Goal: Transaction & Acquisition: Subscribe to service/newsletter

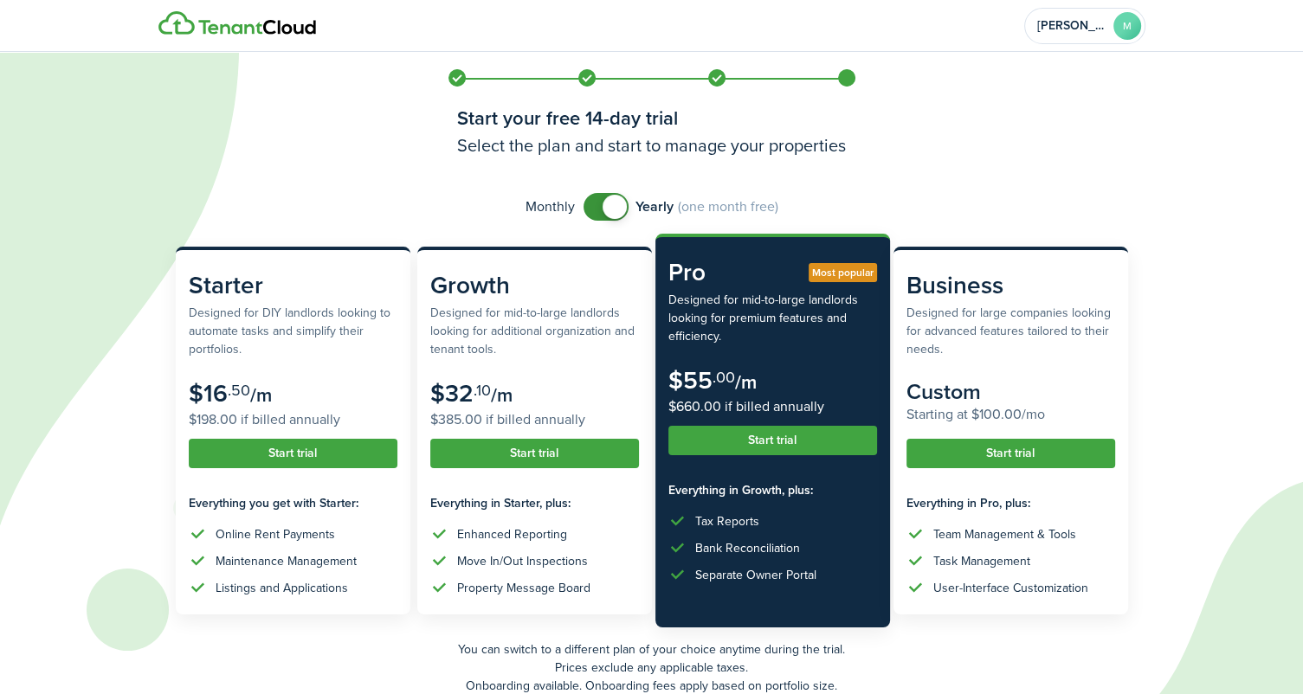
checkbox input "false"
click at [597, 202] on span at bounding box center [605, 207] width 17 height 28
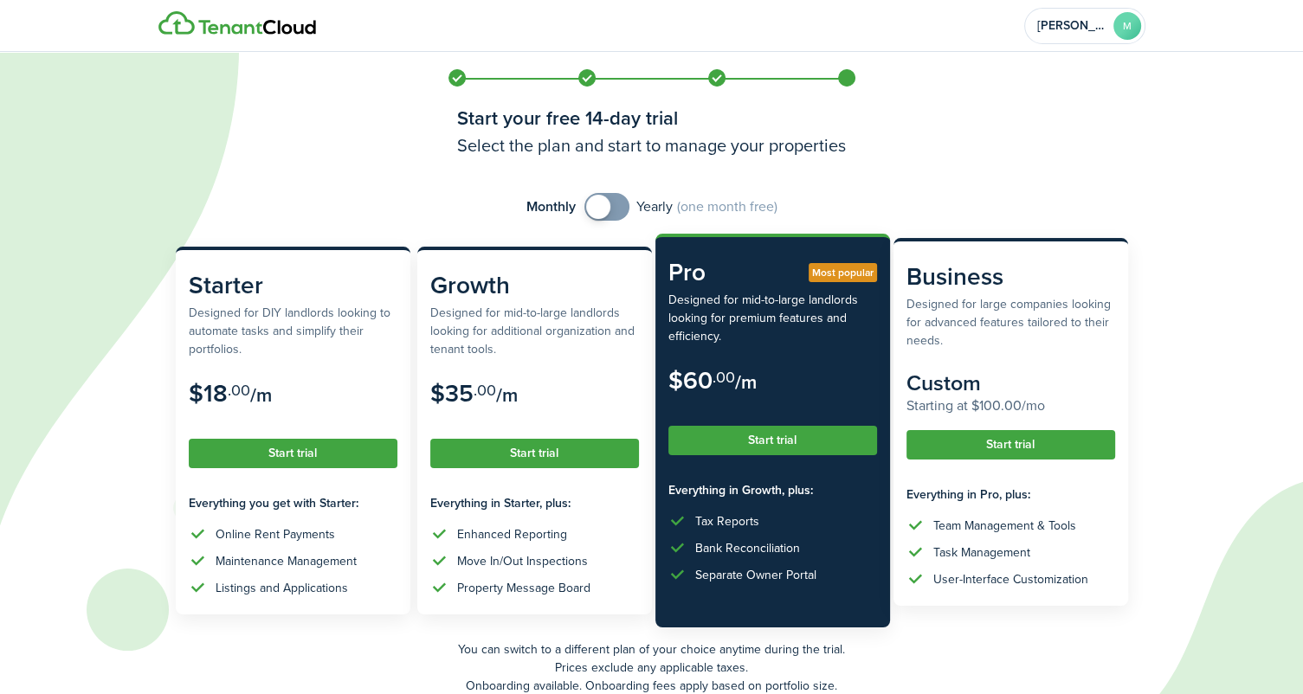
click at [1036, 444] on button "Start trial" at bounding box center [1011, 444] width 209 height 29
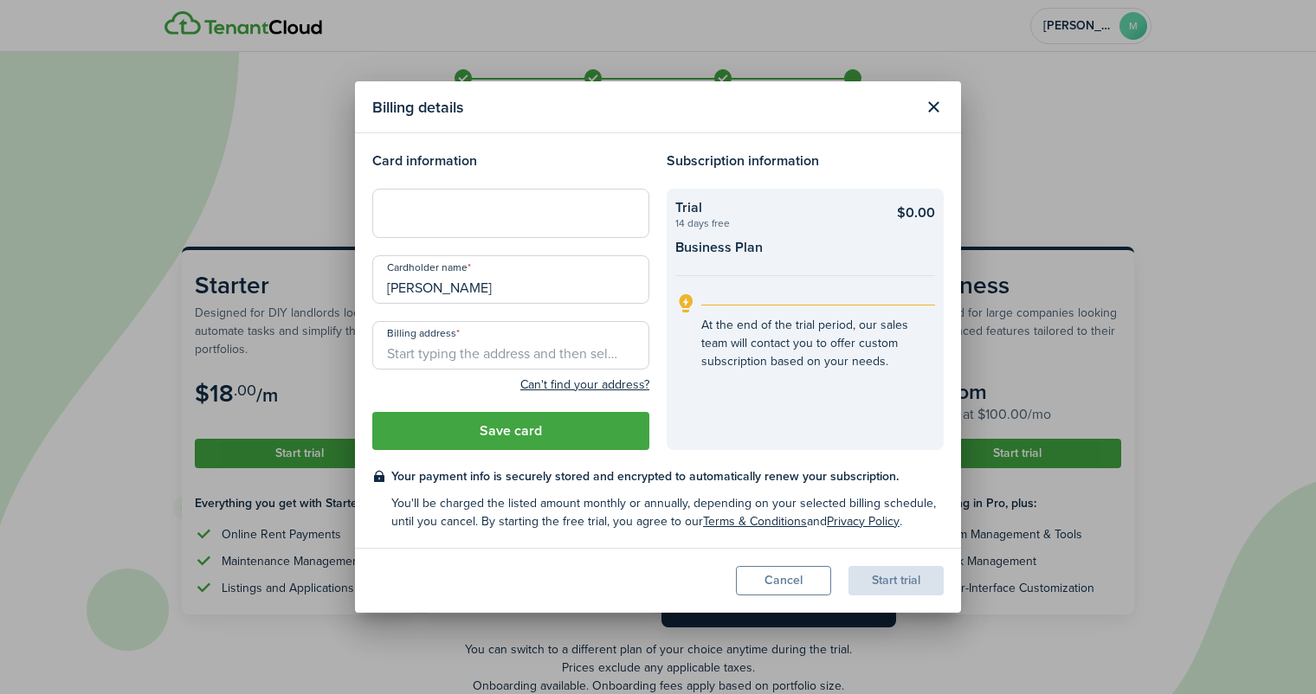
drag, startPoint x: 513, startPoint y: 285, endPoint x: 395, endPoint y: 288, distance: 117.8
click at [395, 288] on input "[PERSON_NAME]" at bounding box center [510, 279] width 277 height 48
type input "M"
click at [1072, 201] on div "Billing details Card information Cardholder name M Billing address Can't find y…" at bounding box center [658, 347] width 1316 height 694
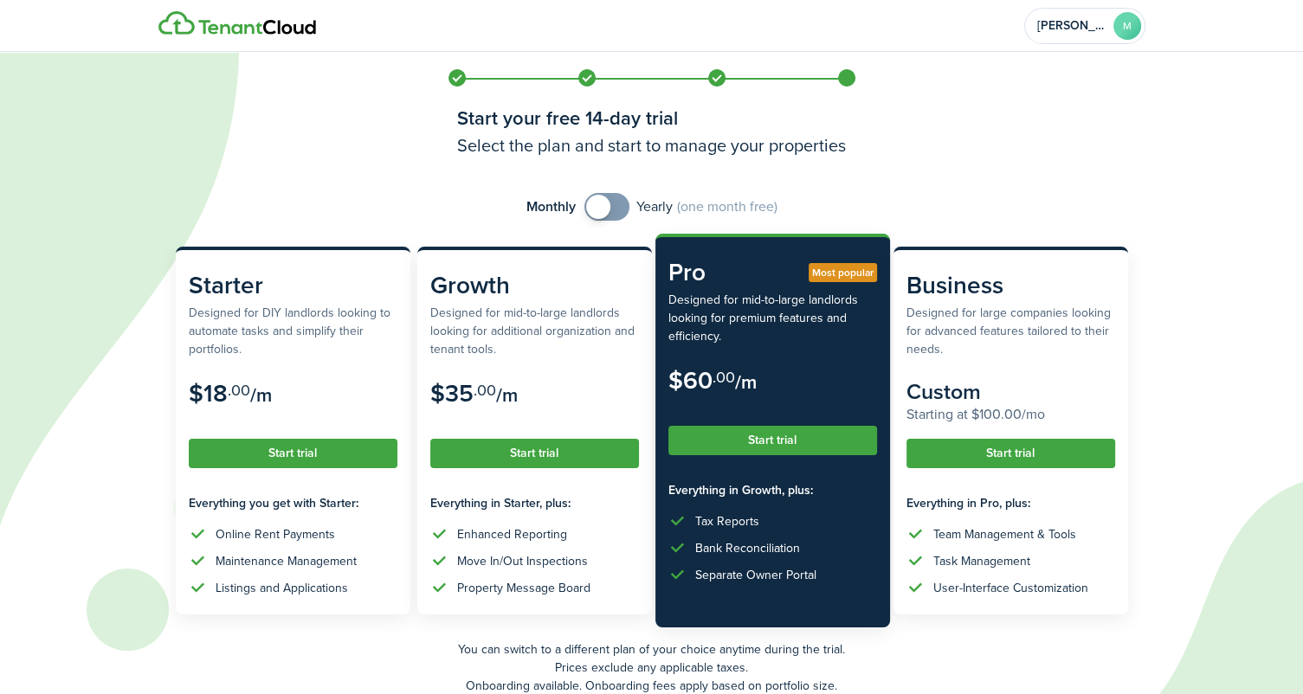
click at [1155, 132] on icon at bounding box center [617, 347] width 1235 height 694
click at [1107, 29] on account-user-avatar "[PERSON_NAME]" at bounding box center [1084, 26] width 121 height 36
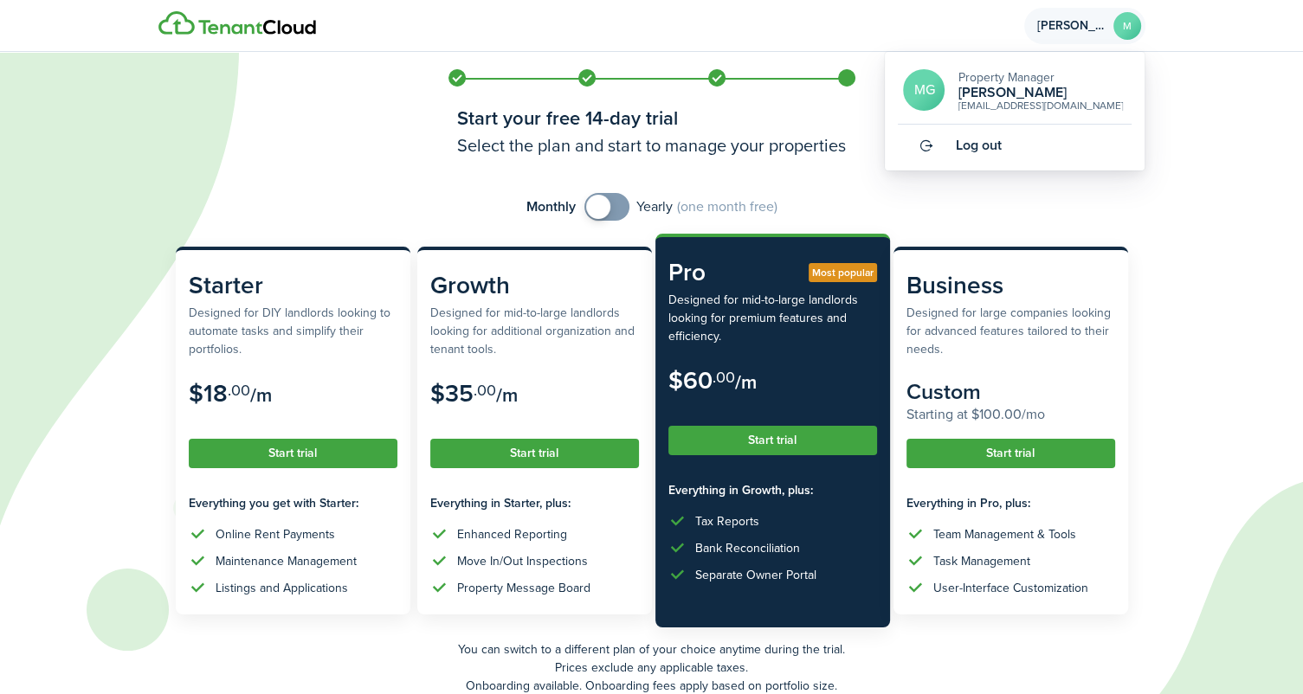
click at [1011, 81] on span "Property Manager" at bounding box center [1006, 77] width 96 height 18
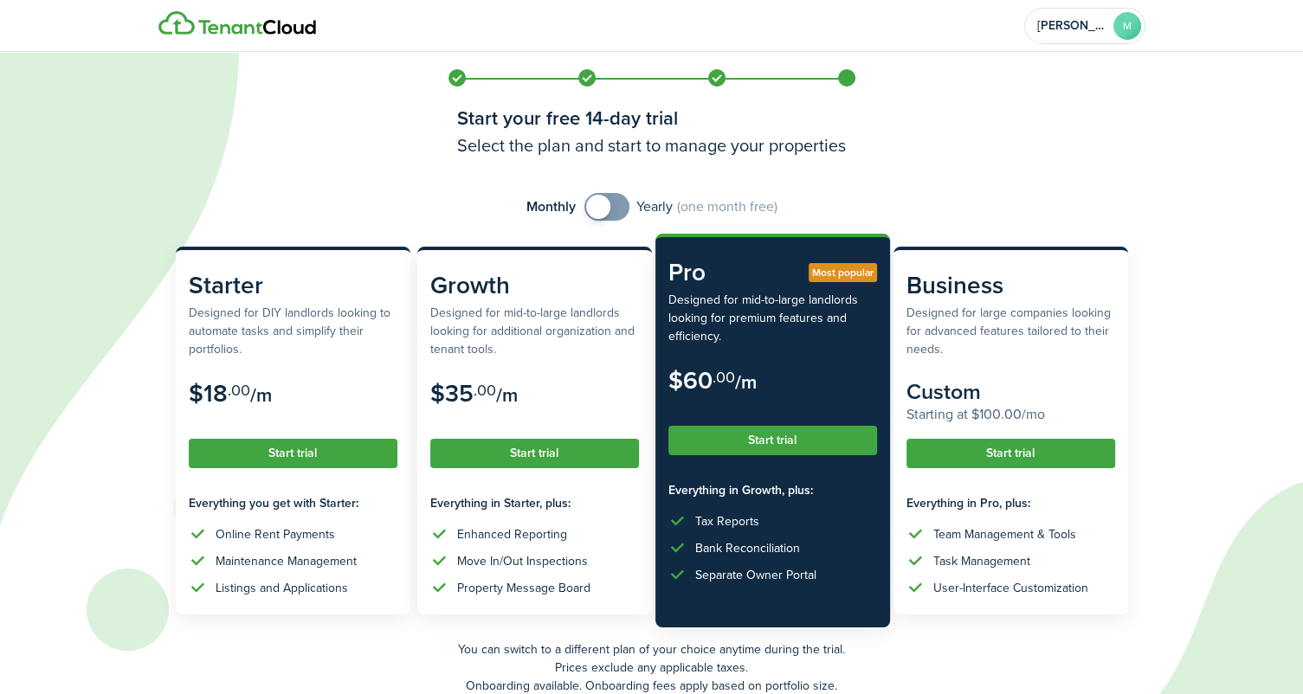
click at [1194, 117] on icon at bounding box center [617, 347] width 1235 height 694
